Goal: Task Accomplishment & Management: Use online tool/utility

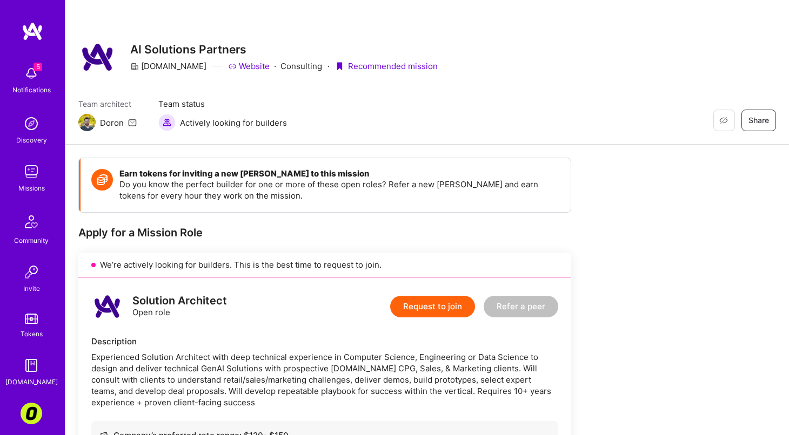
scroll to position [17, 0]
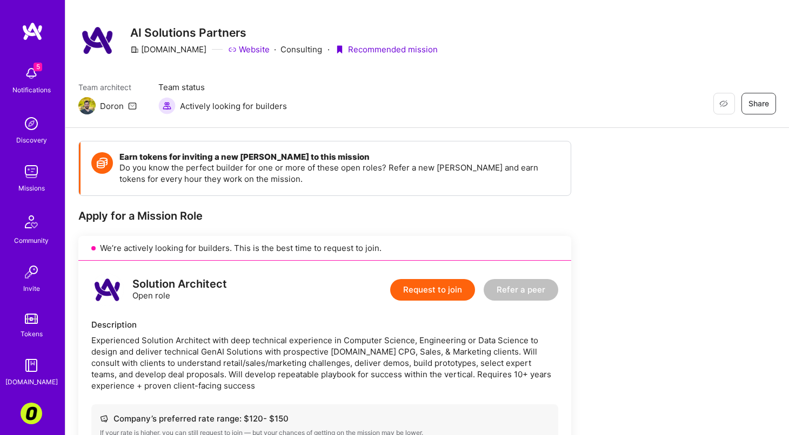
click at [32, 360] on img at bounding box center [32, 366] width 22 height 22
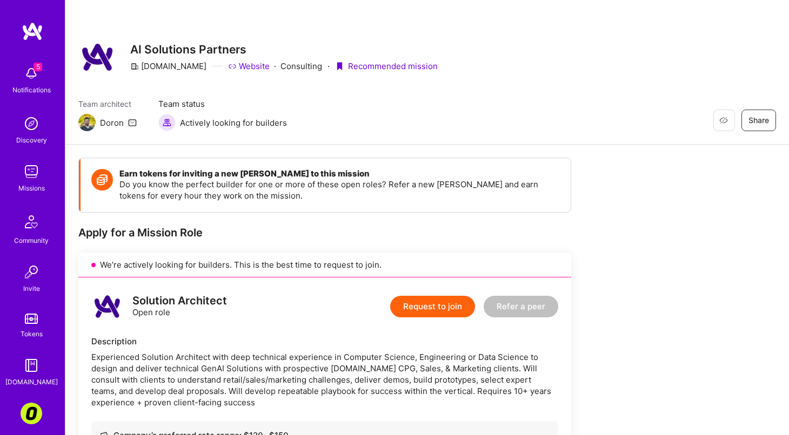
click at [10, 180] on link "Missions" at bounding box center [31, 177] width 67 height 33
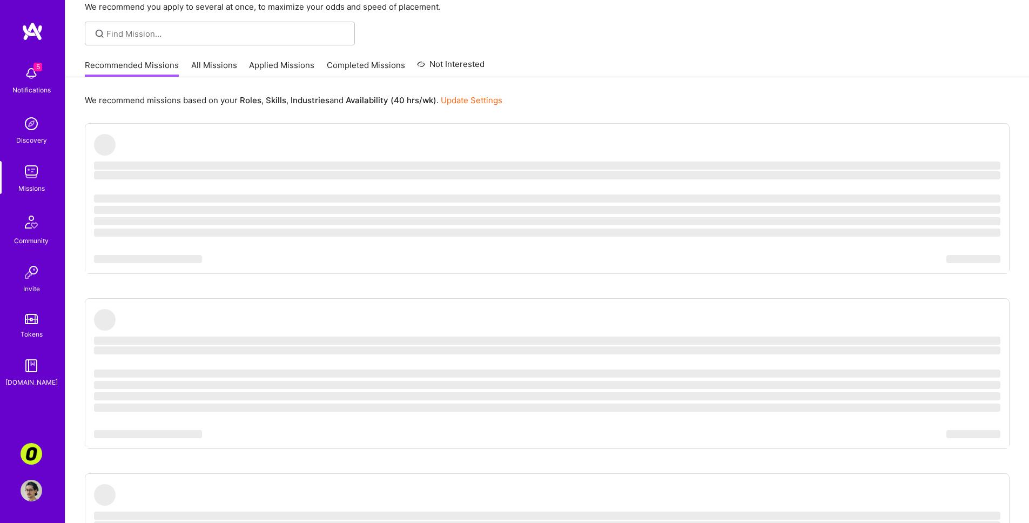
scroll to position [111, 0]
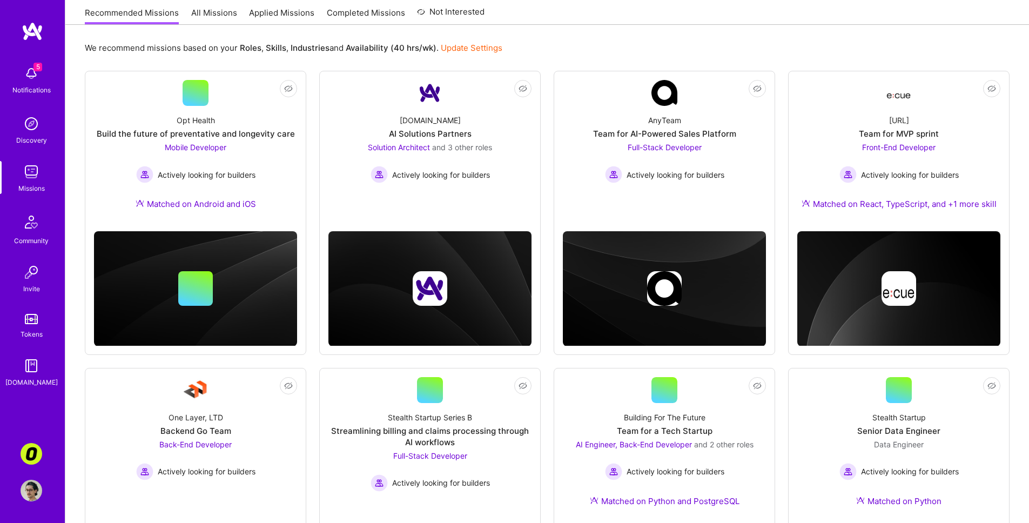
click at [220, 12] on link "All Missions" at bounding box center [214, 16] width 46 height 18
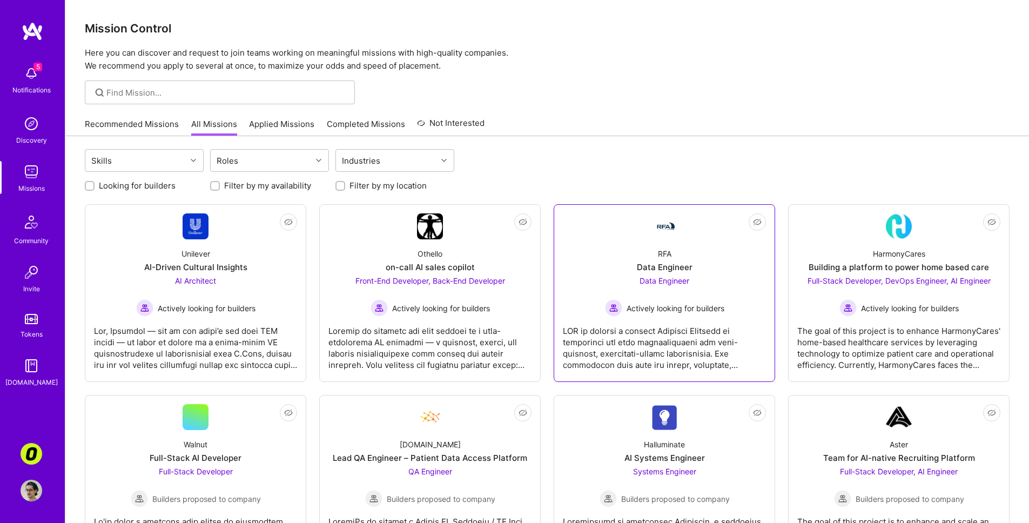
click at [612, 331] on div at bounding box center [664, 344] width 203 height 54
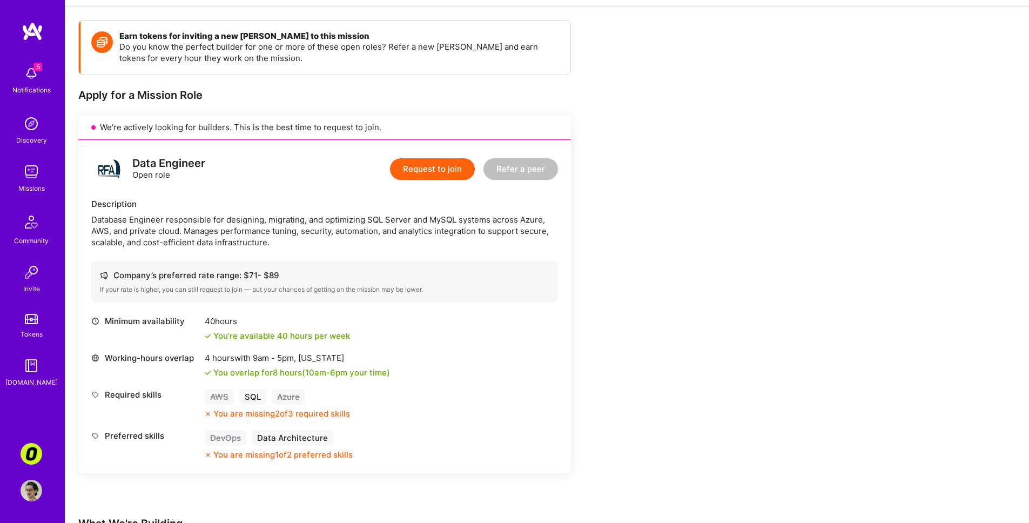
scroll to position [164, 0]
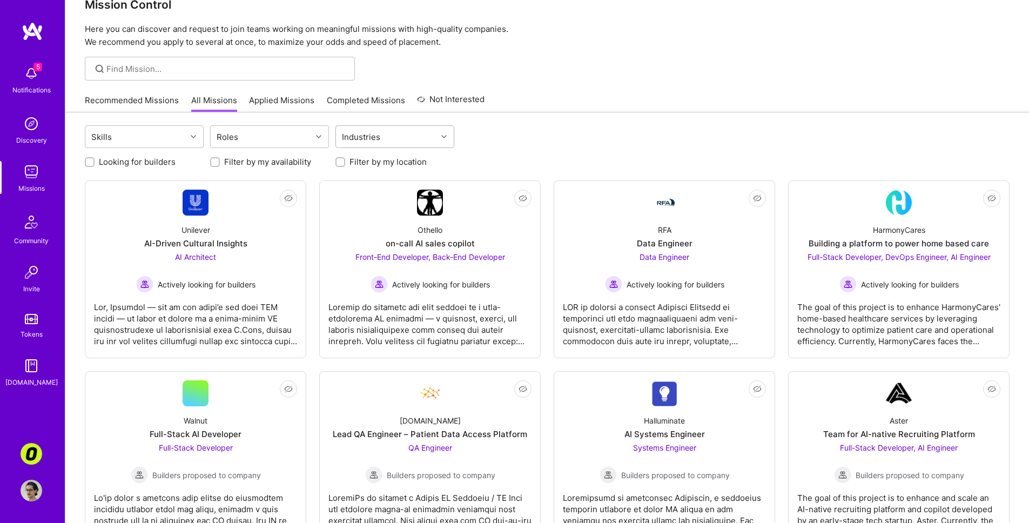
scroll to position [7, 0]
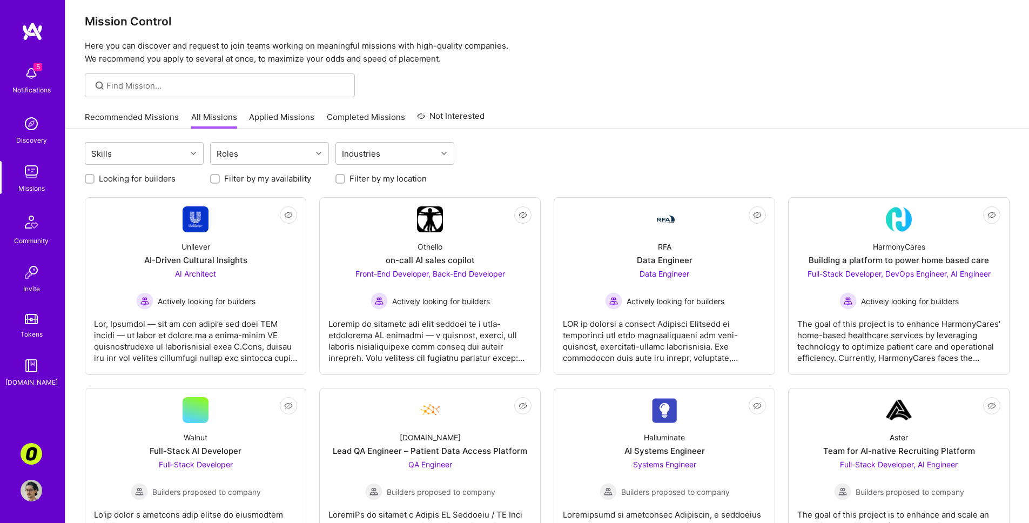
click at [265, 118] on link "Applied Missions" at bounding box center [281, 120] width 65 height 18
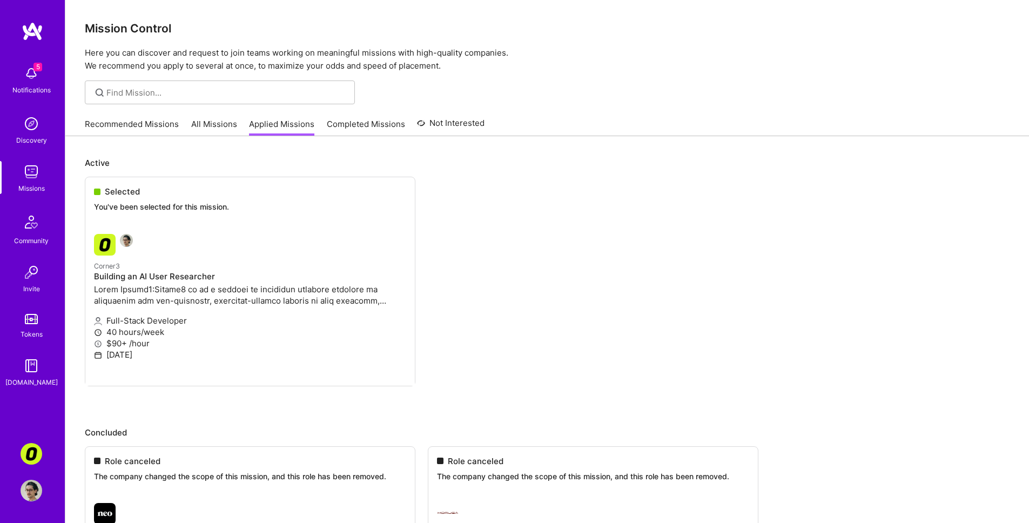
click at [149, 123] on link "Recommended Missions" at bounding box center [132, 127] width 94 height 18
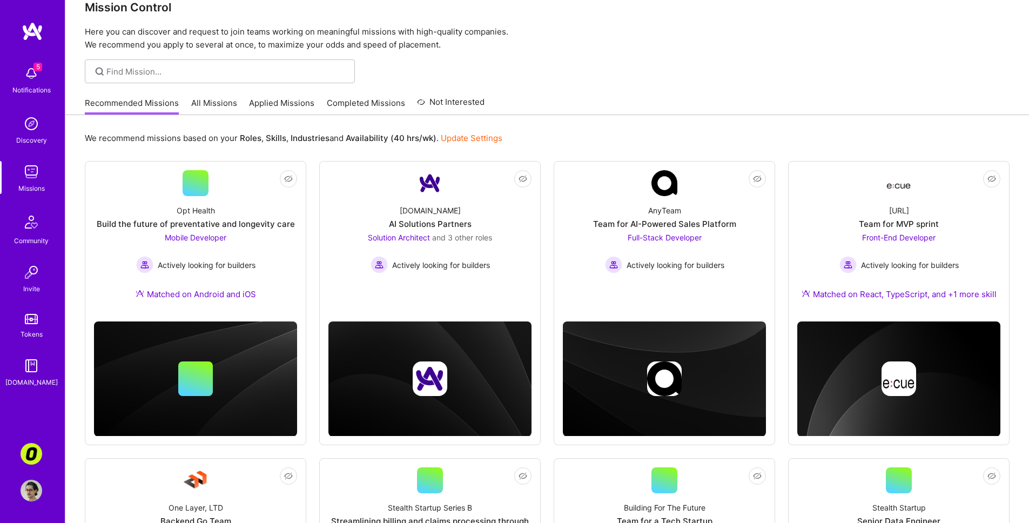
scroll to position [13, 0]
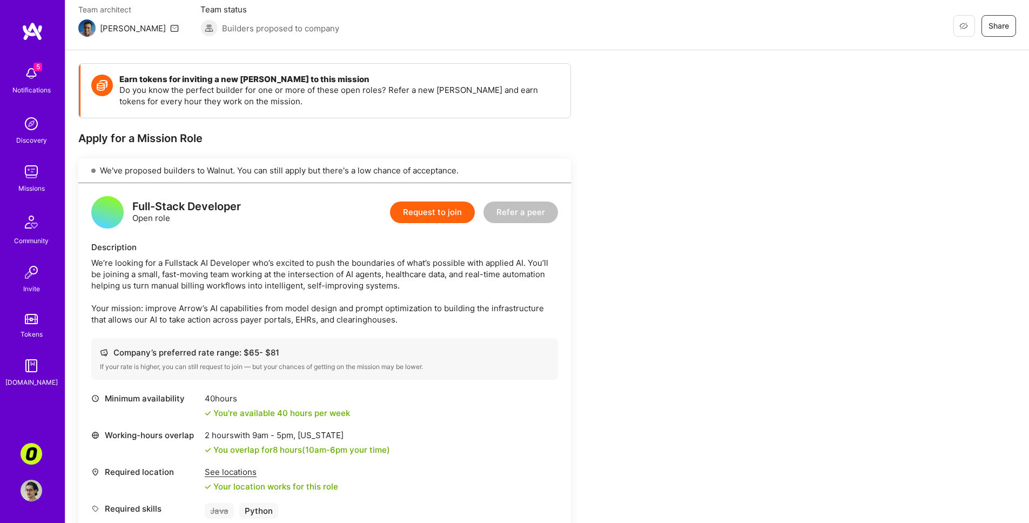
scroll to position [185, 0]
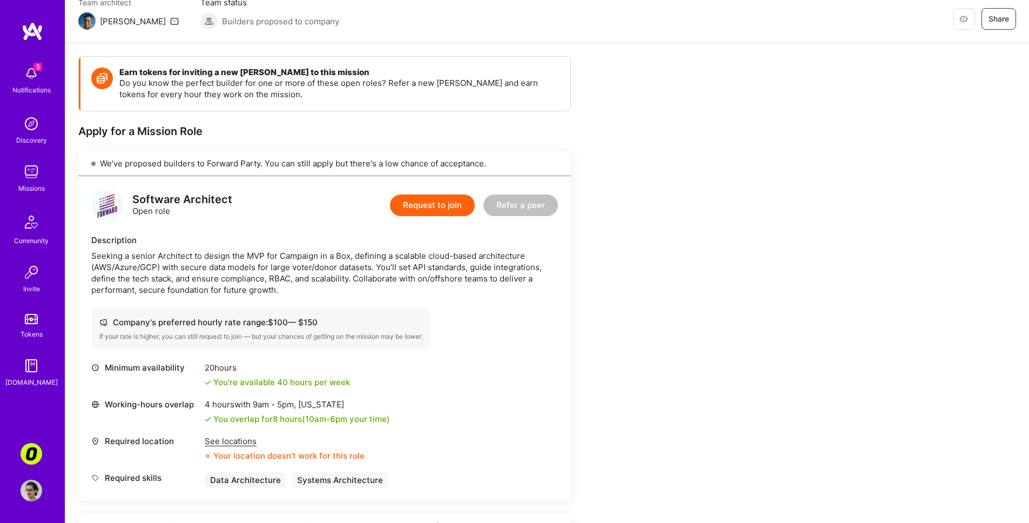
scroll to position [117, 0]
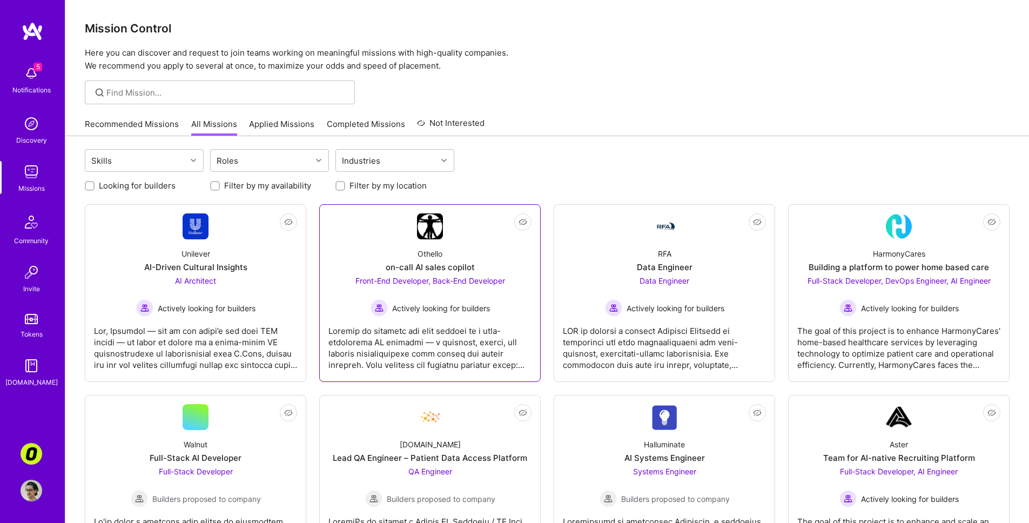
click at [481, 313] on span "Actively looking for builders" at bounding box center [441, 307] width 98 height 11
